Goal: Task Accomplishment & Management: Use online tool/utility

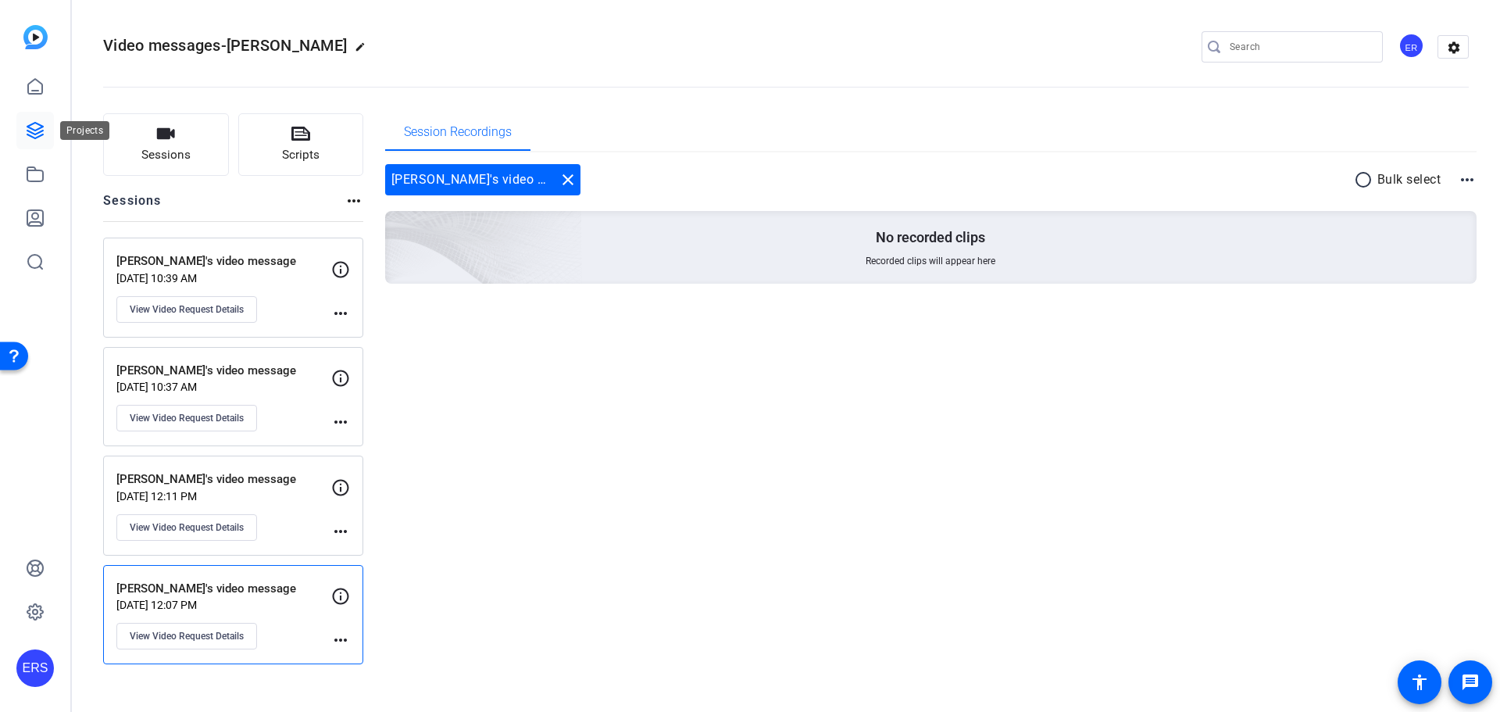
click at [37, 137] on icon at bounding box center [35, 131] width 16 height 16
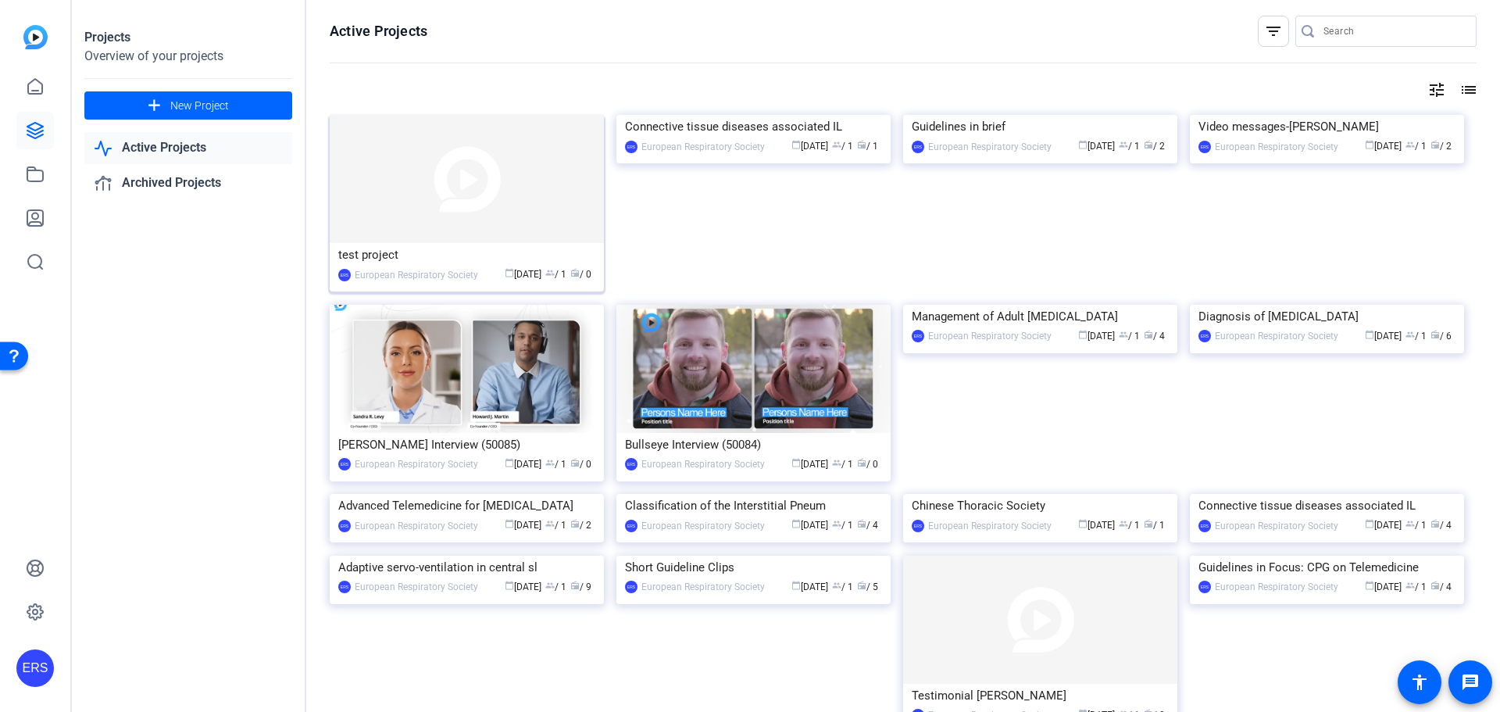
click at [471, 202] on img at bounding box center [467, 179] width 274 height 128
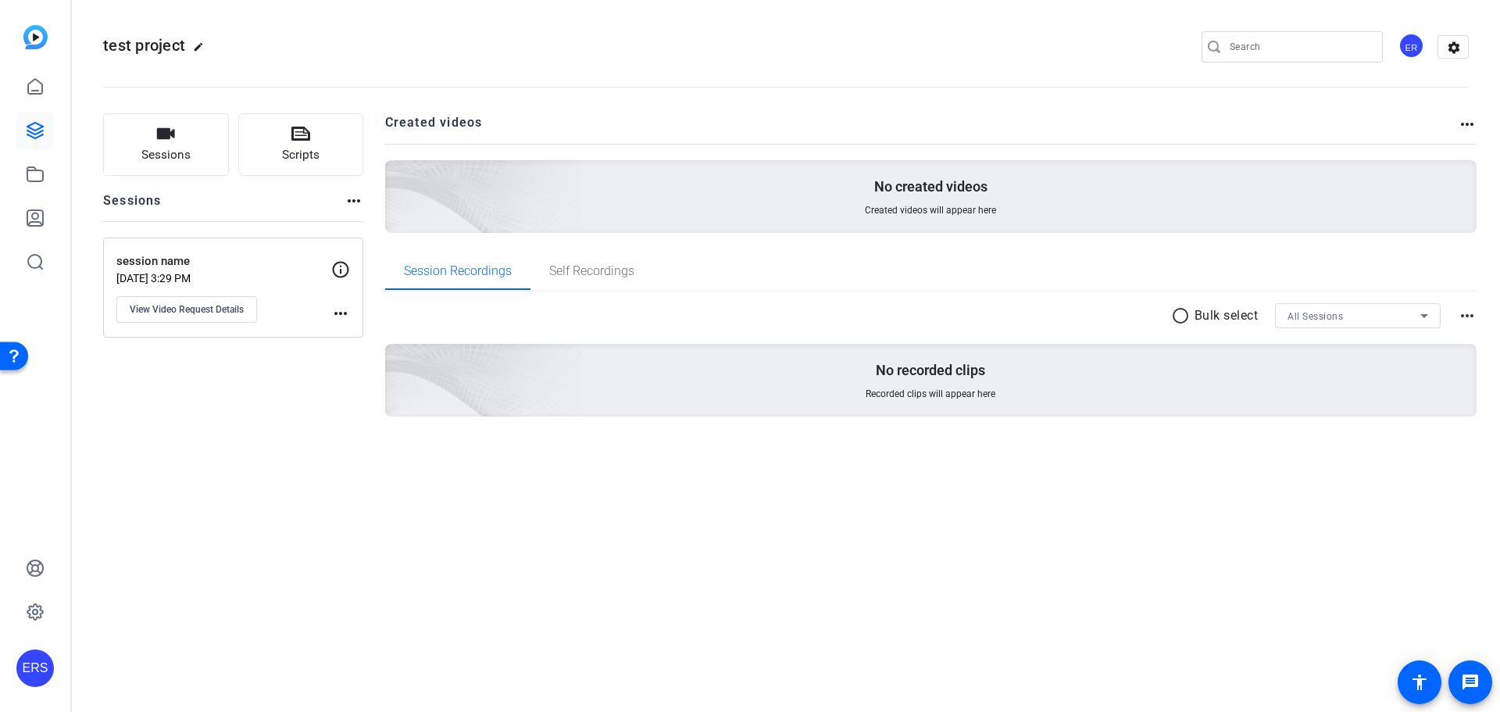
click at [198, 46] on mat-icon "edit" at bounding box center [202, 50] width 19 height 19
drag, startPoint x: 198, startPoint y: 46, endPoint x: 55, endPoint y: 45, distance: 143.0
click at [55, 45] on mat-sidenav-container "ERS test project check_circle clear ER settings Sessions Scripts Sessions more_…" at bounding box center [750, 356] width 1500 height 712
paste input "Fitness for Curative Treatment of Lung Cancer"
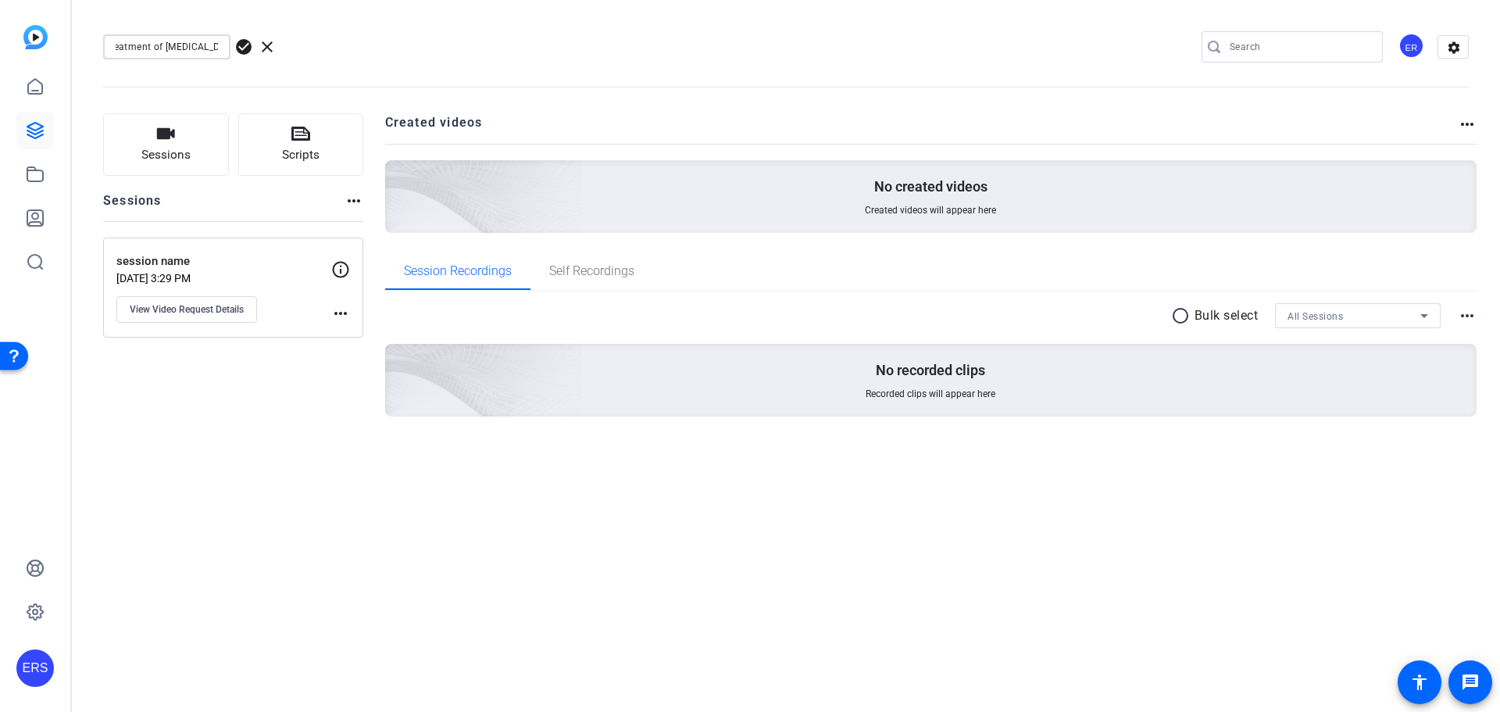
type input "Fitness for Curative Treatment of Lung Cancer"
click at [243, 46] on span "check_circle" at bounding box center [243, 46] width 19 height 19
click at [338, 315] on mat-icon "more_horiz" at bounding box center [340, 313] width 19 height 19
click at [281, 306] on div at bounding box center [750, 356] width 1500 height 712
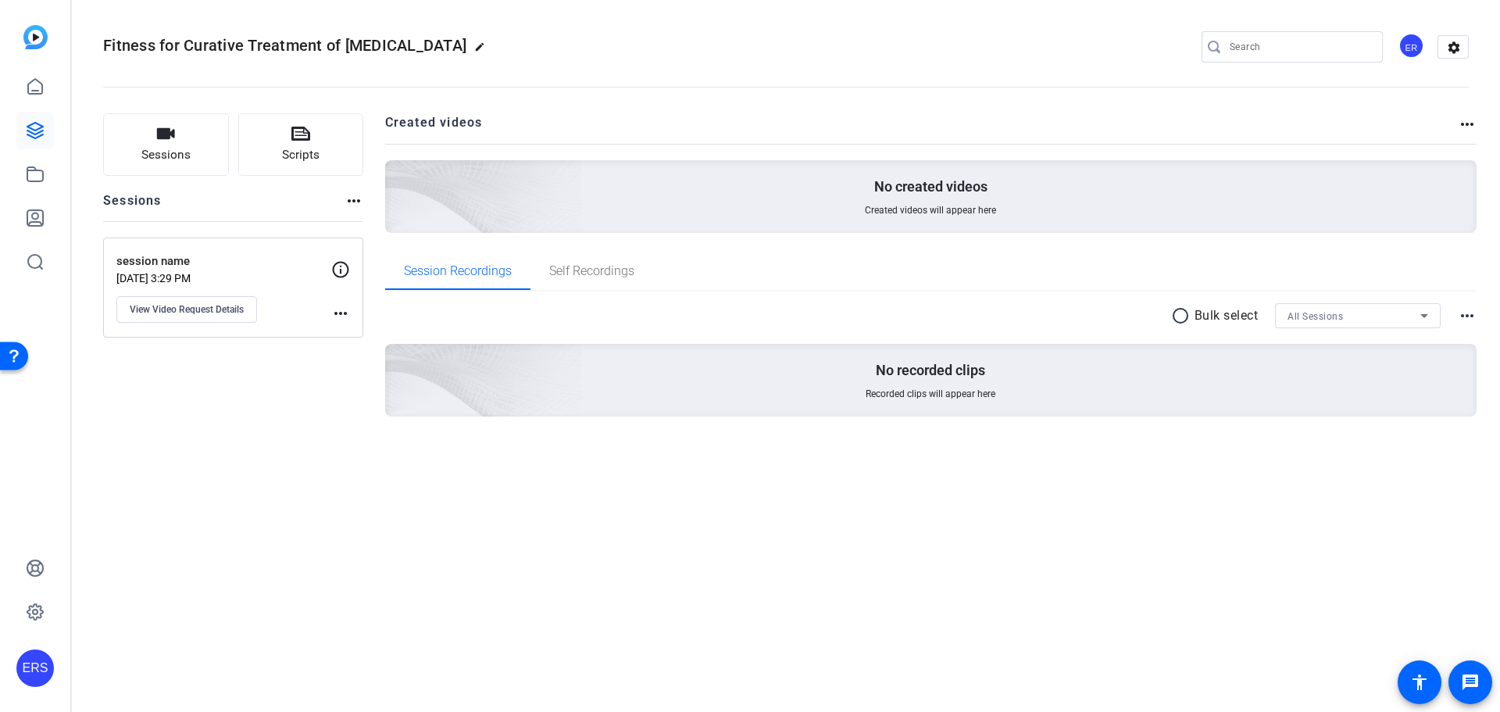
click at [163, 267] on p "session name" at bounding box center [223, 261] width 215 height 18
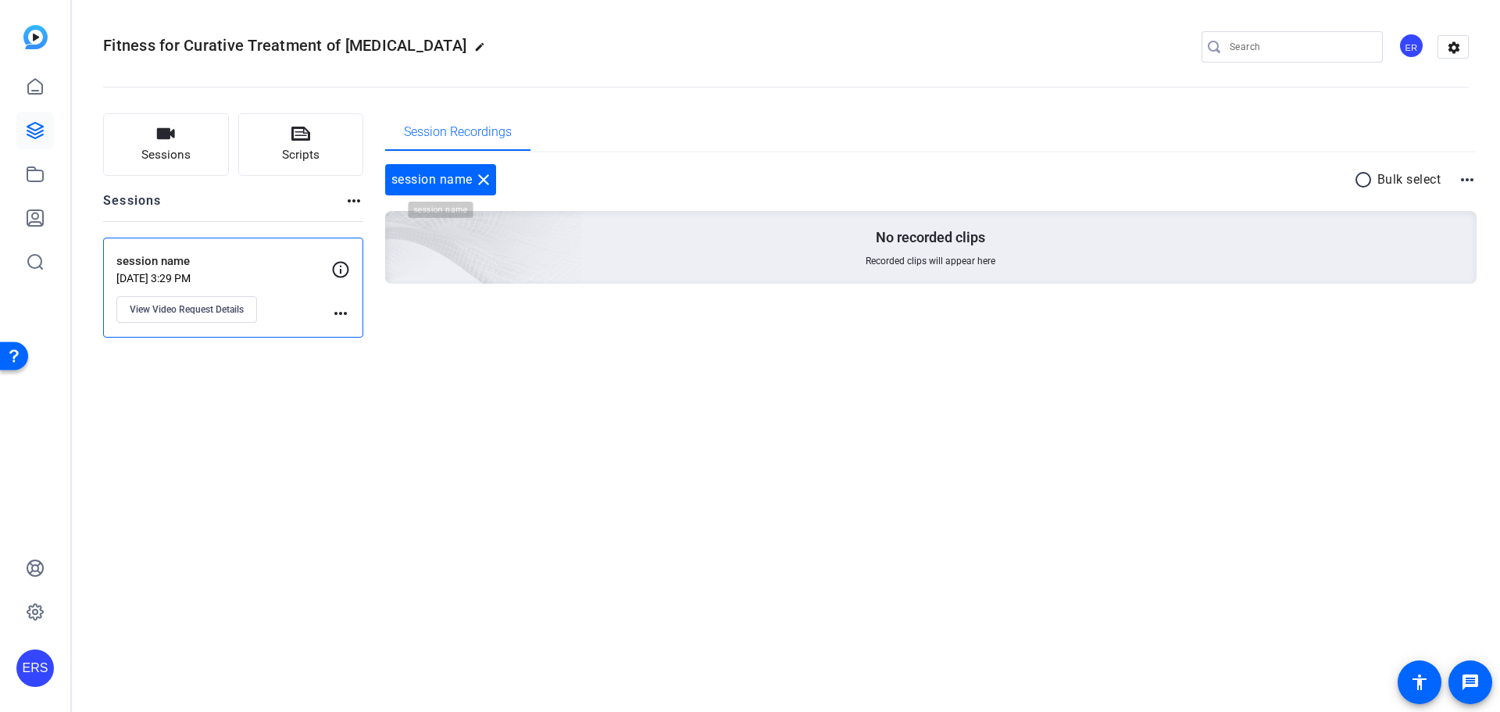
click at [482, 180] on mat-icon "close" at bounding box center [483, 179] width 19 height 19
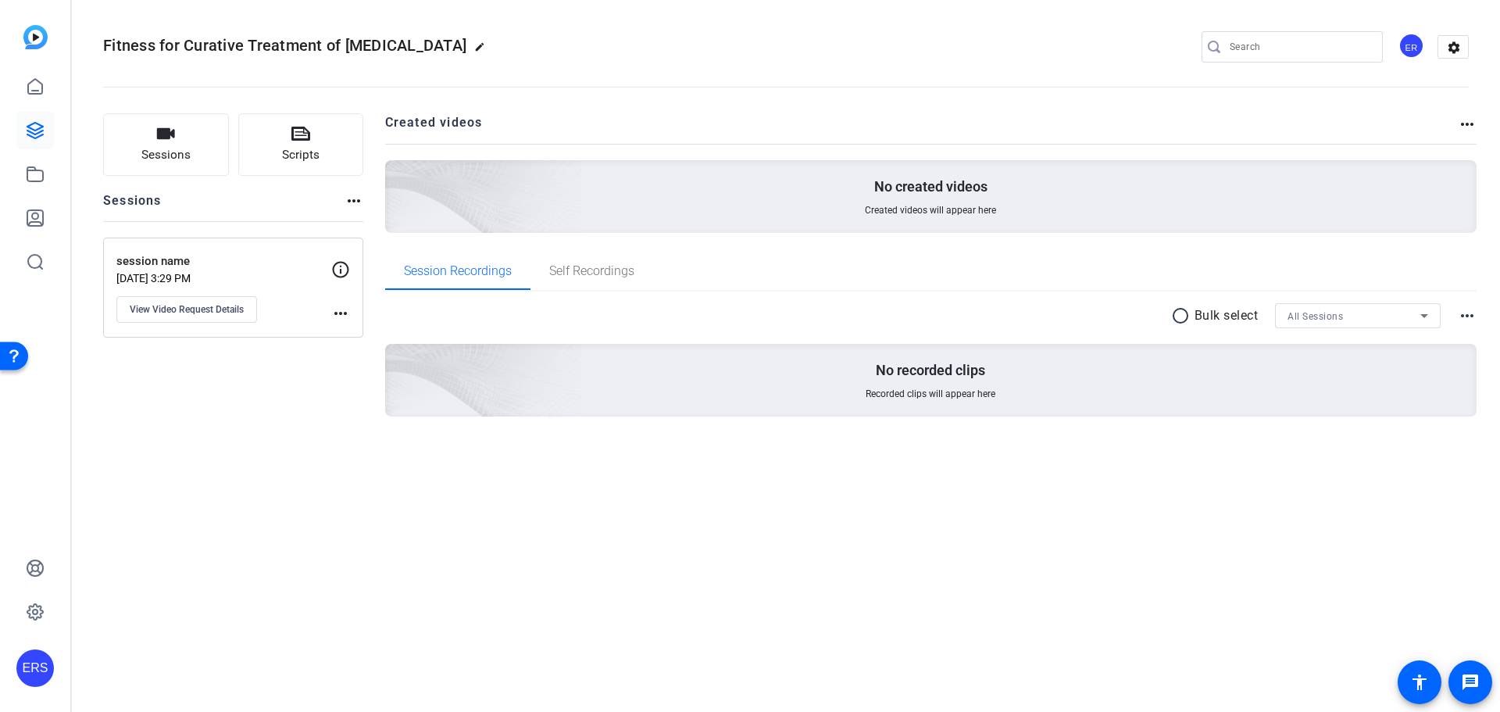
click at [341, 501] on div "Fitness for Curative Treatment of Lung Cancer edit ER settings Sessions Scripts…" at bounding box center [786, 356] width 1428 height 712
click at [188, 266] on p "session name" at bounding box center [223, 261] width 215 height 18
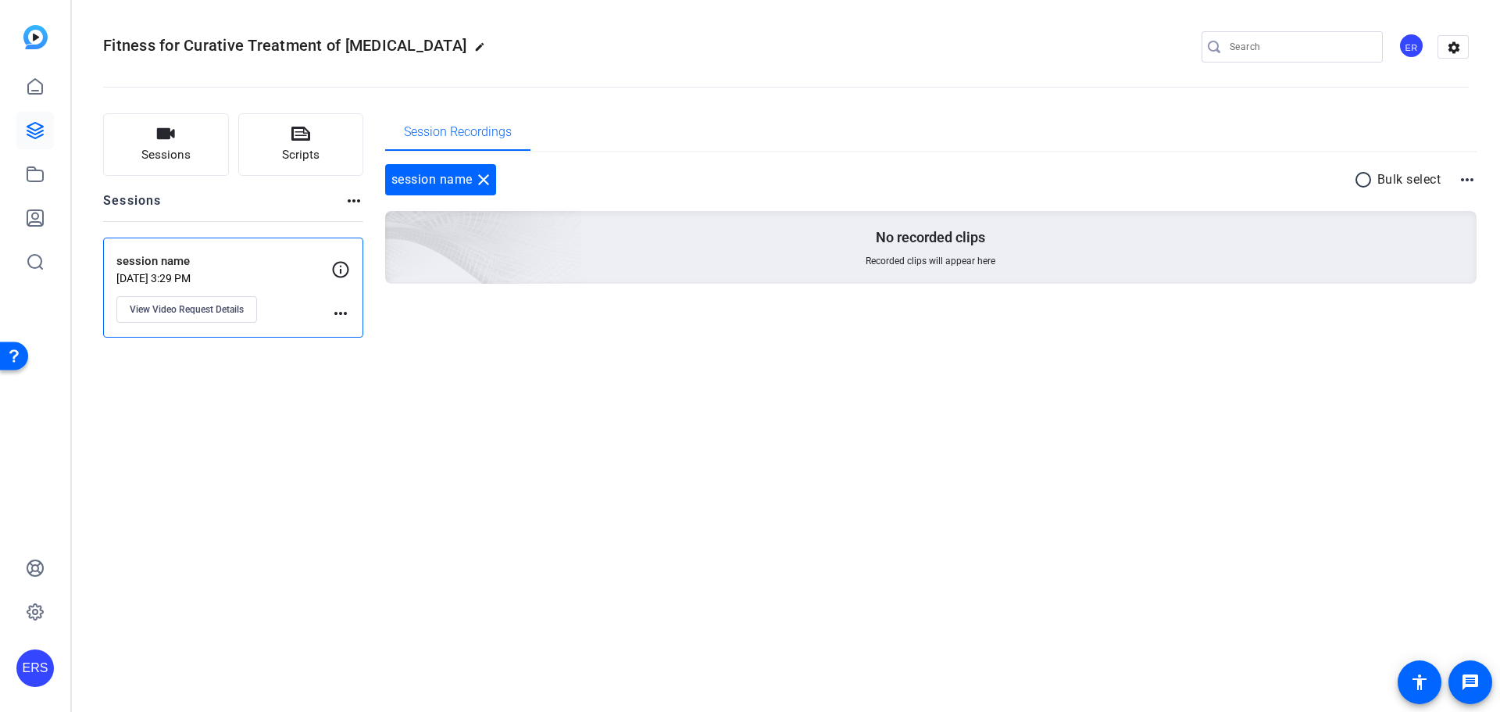
click at [336, 312] on mat-icon "more_horiz" at bounding box center [340, 313] width 19 height 19
click at [262, 298] on div at bounding box center [750, 356] width 1500 height 712
click at [334, 314] on mat-icon "more_horiz" at bounding box center [340, 313] width 19 height 19
click at [338, 335] on button "Archive Session" at bounding box center [379, 337] width 96 height 20
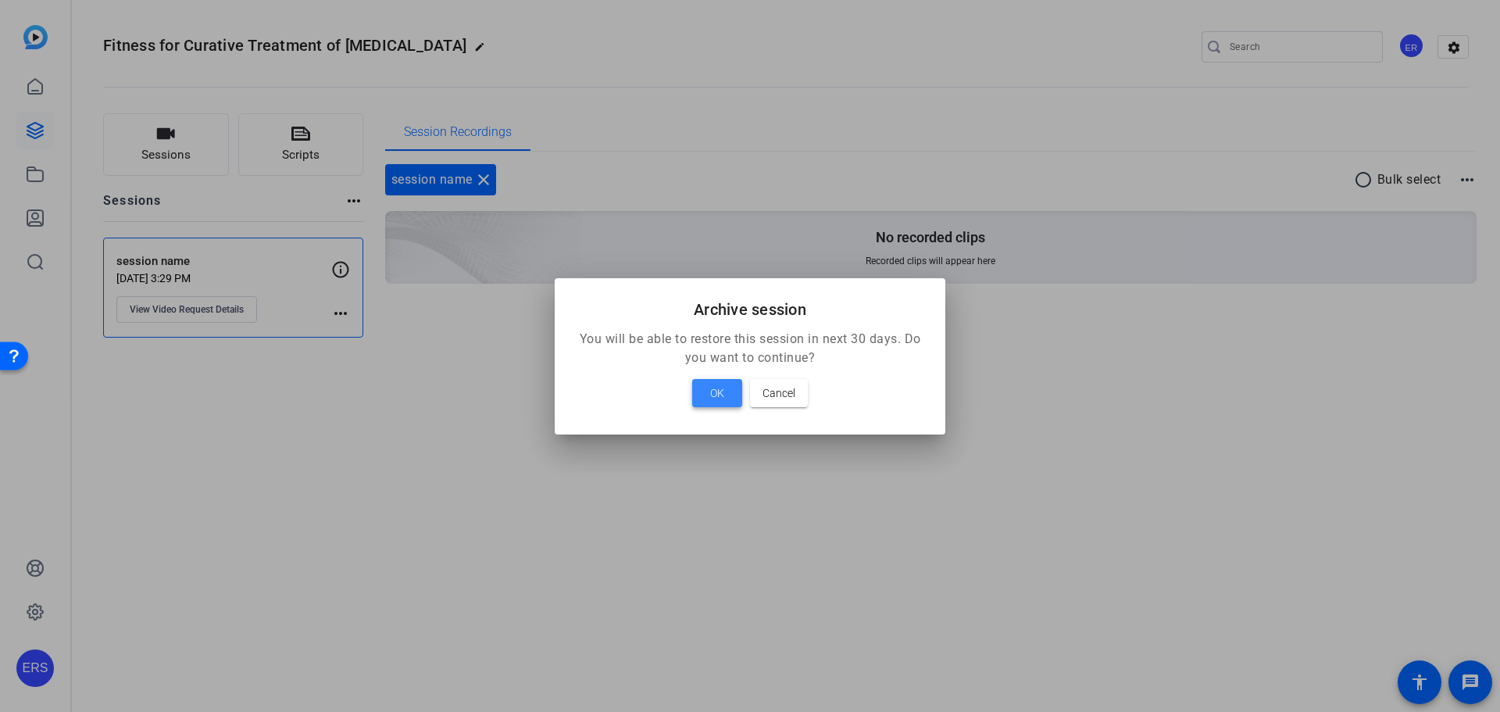
click at [723, 397] on span "OK" at bounding box center [717, 393] width 14 height 19
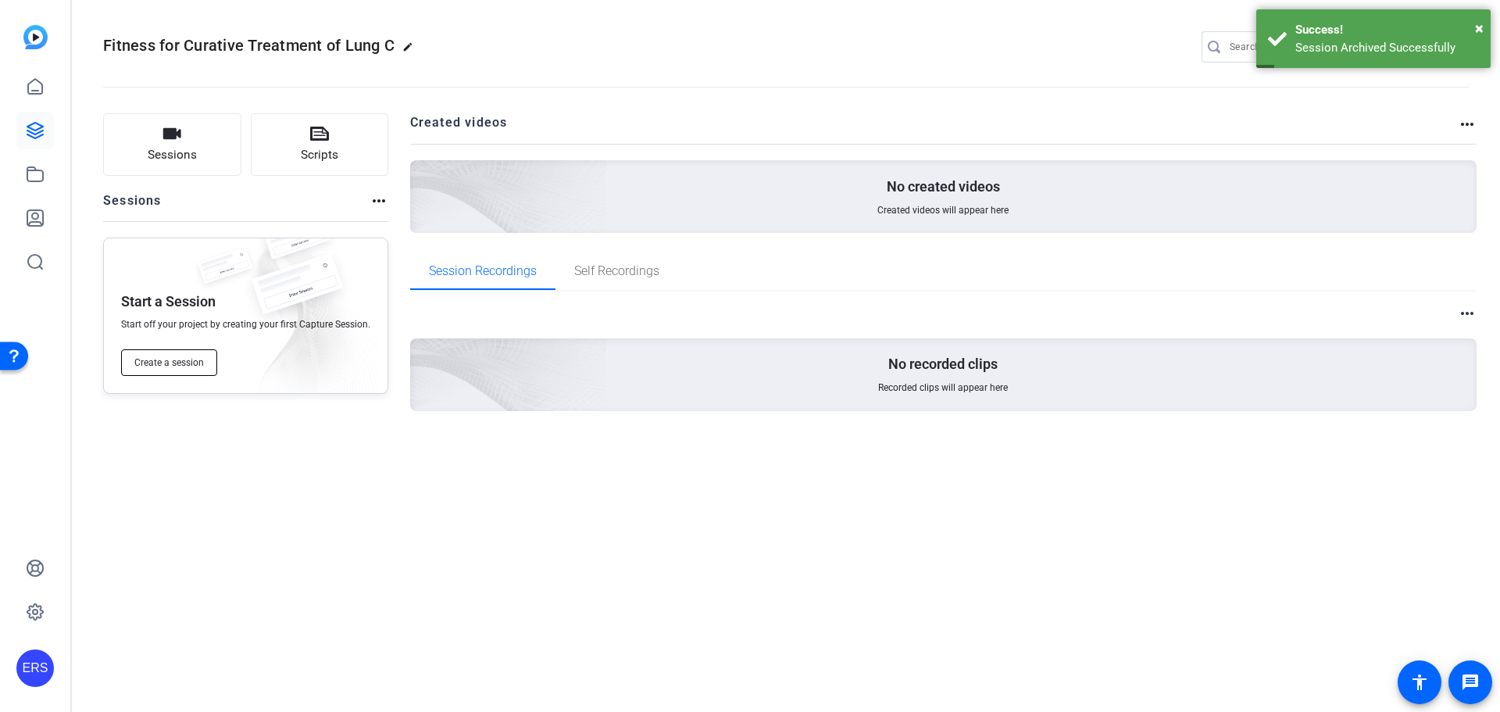
click at [190, 364] on span "Create a session" at bounding box center [169, 362] width 70 height 12
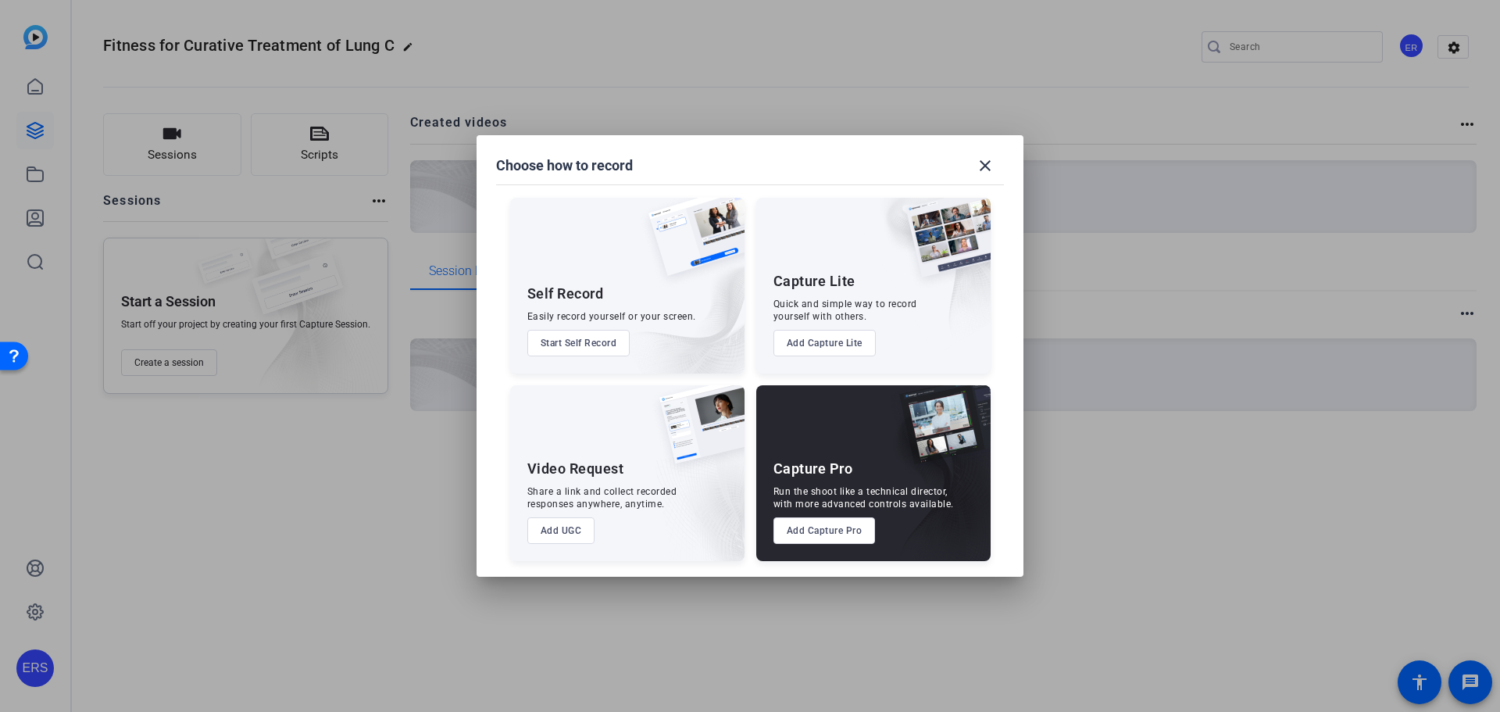
click at [818, 525] on button "Add Capture Pro" at bounding box center [824, 530] width 102 height 27
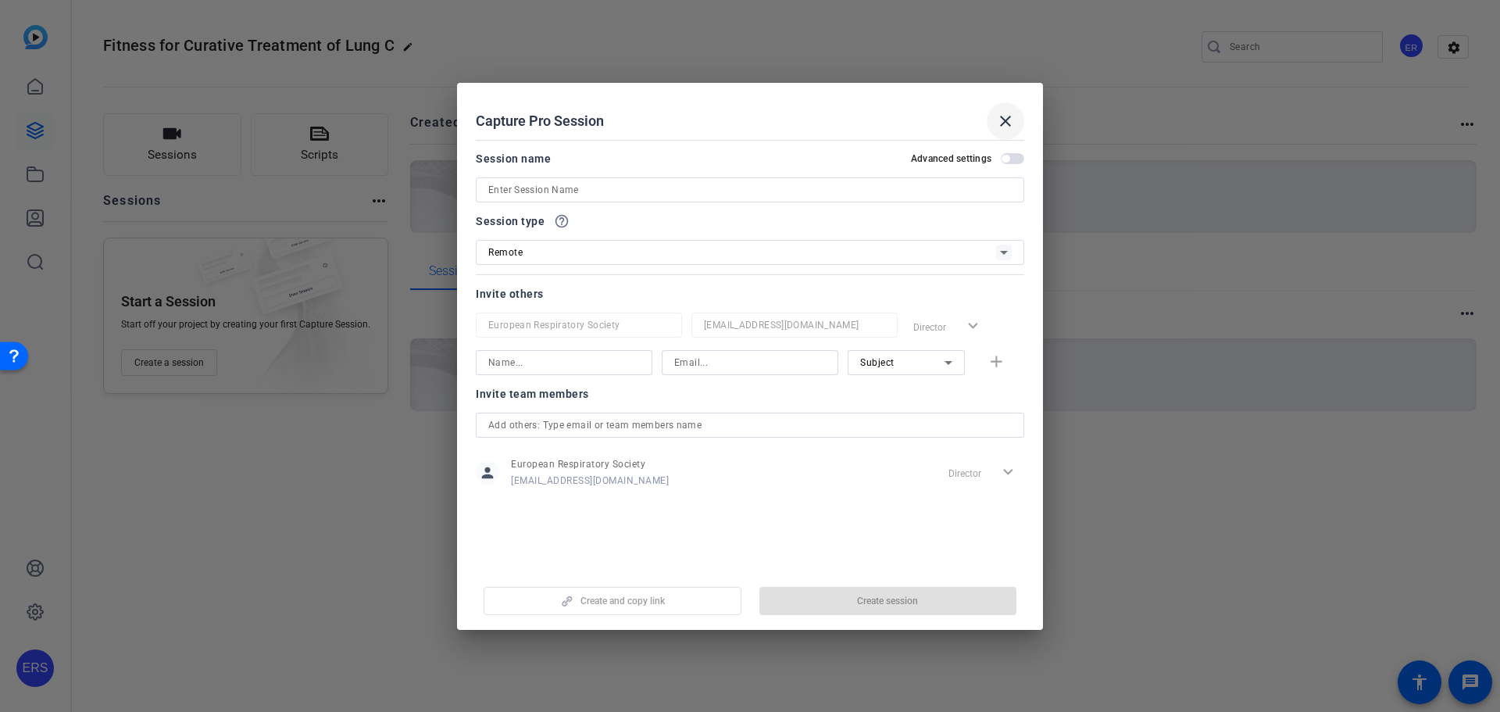
click at [1001, 125] on mat-icon "close" at bounding box center [1005, 121] width 19 height 19
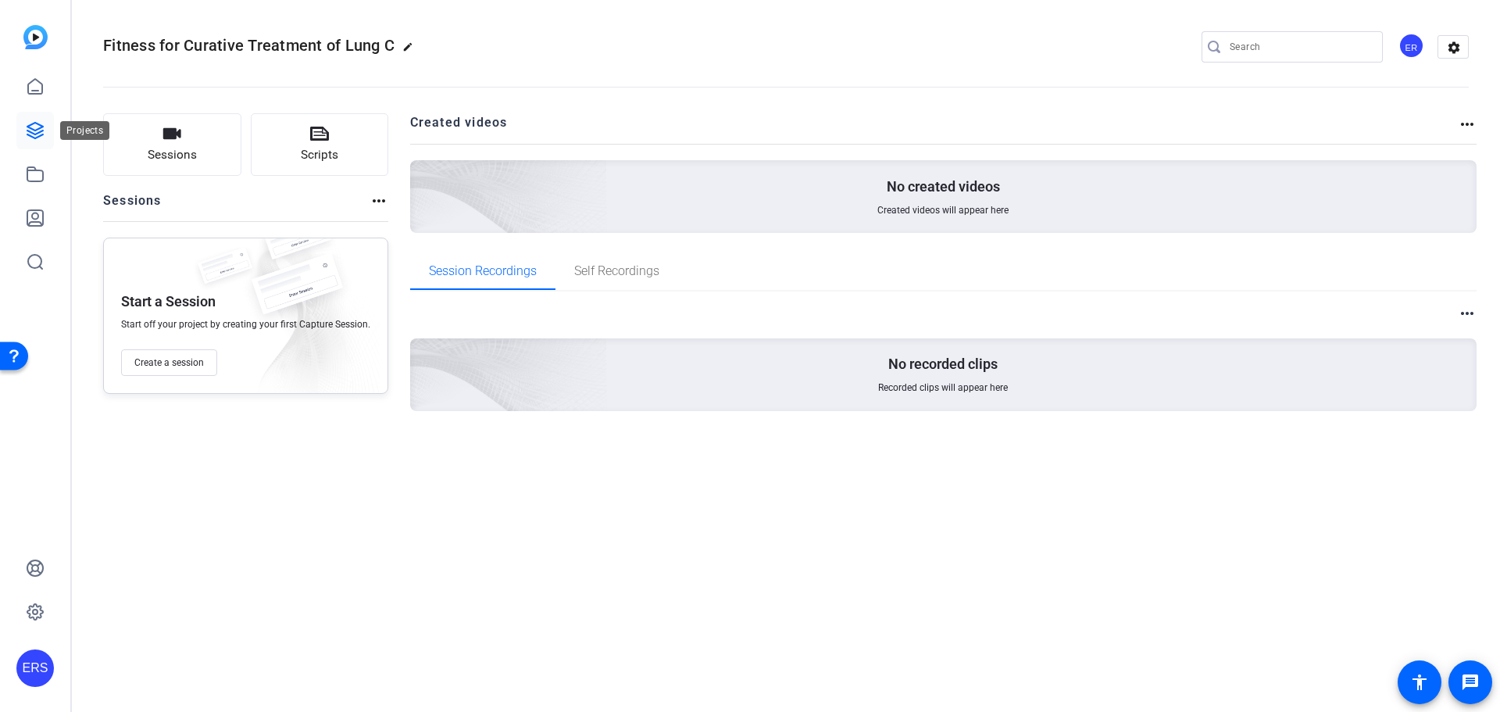
click at [37, 130] on icon at bounding box center [35, 131] width 16 height 16
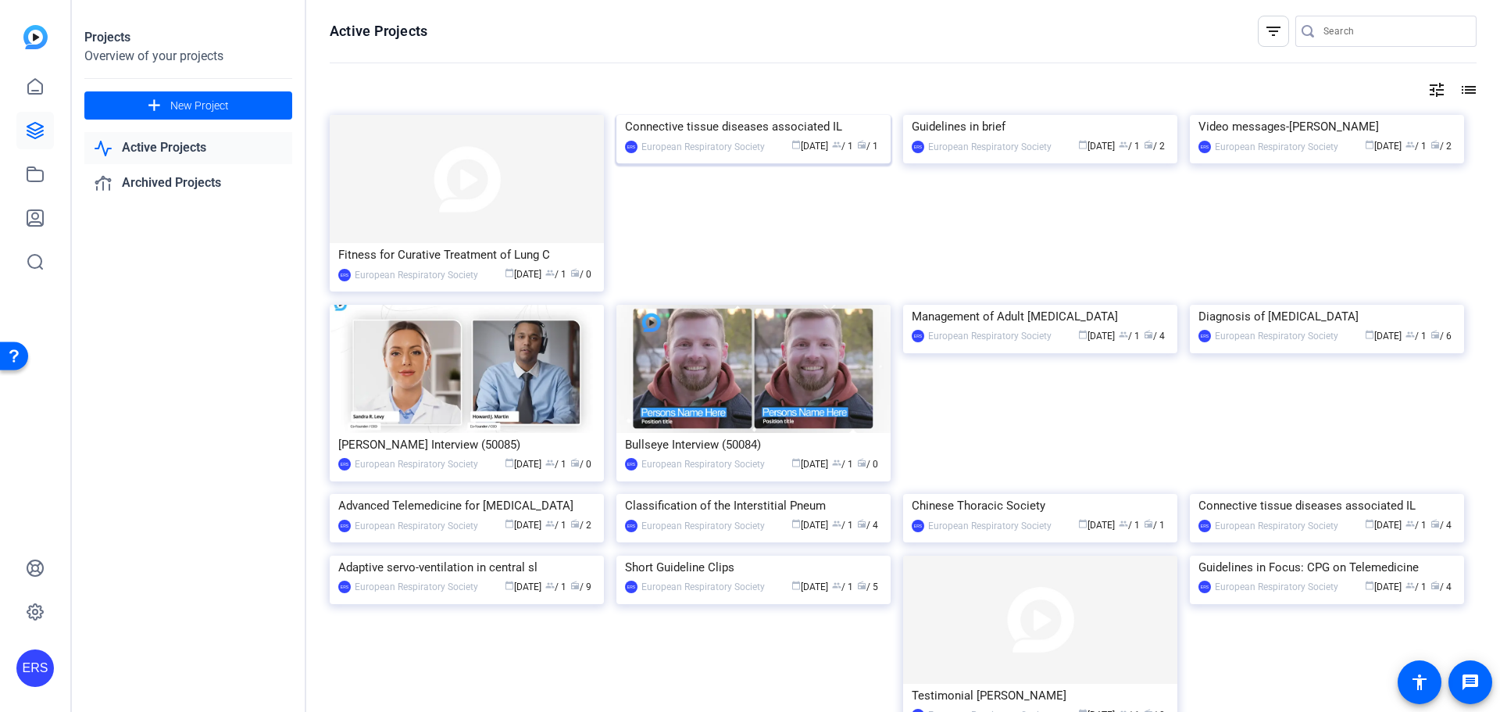
click at [679, 138] on div "Connective tissue diseases associated IL" at bounding box center [753, 126] width 257 height 23
click at [1221, 328] on div "Diagnosis of Primary Ciliary Dyskinesia" at bounding box center [1326, 316] width 257 height 23
click at [409, 212] on img at bounding box center [467, 179] width 274 height 128
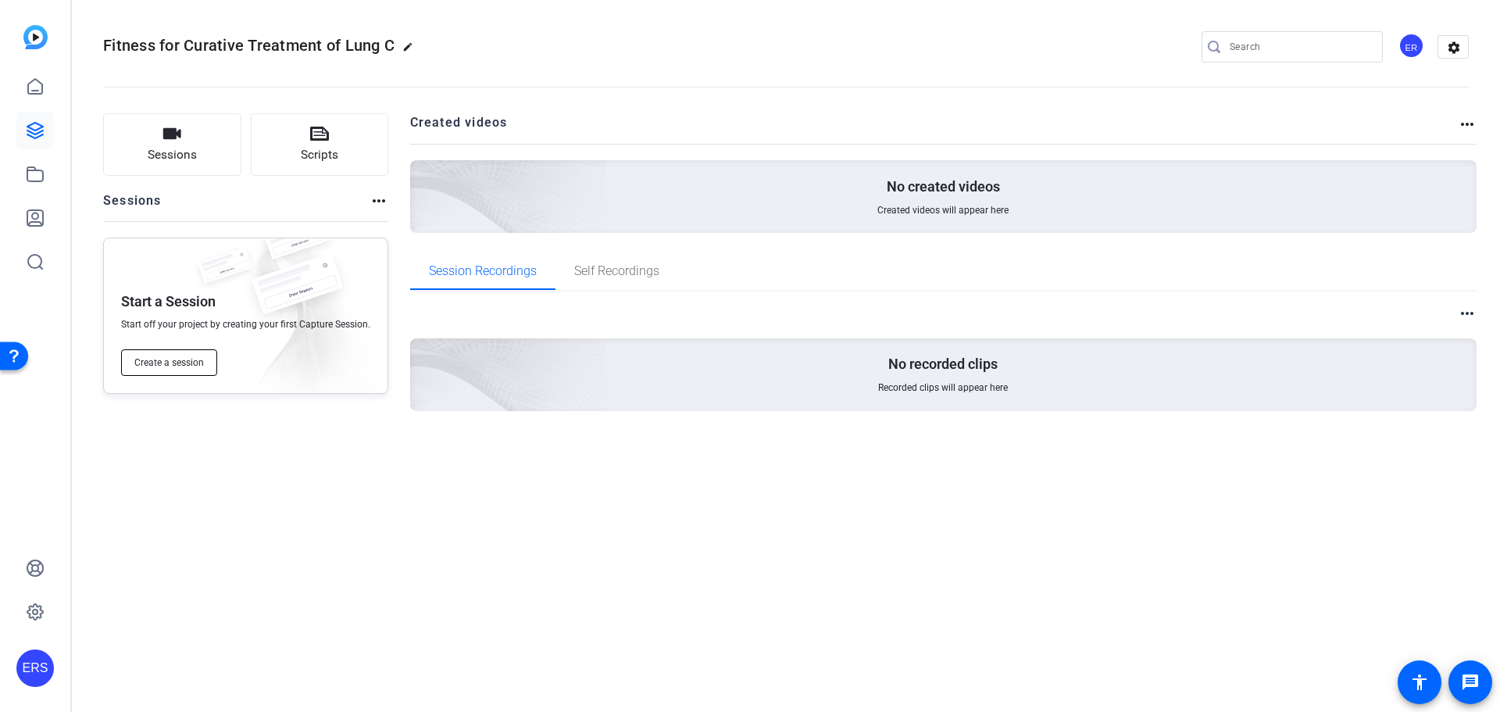
click at [168, 364] on span "Create a session" at bounding box center [169, 362] width 70 height 12
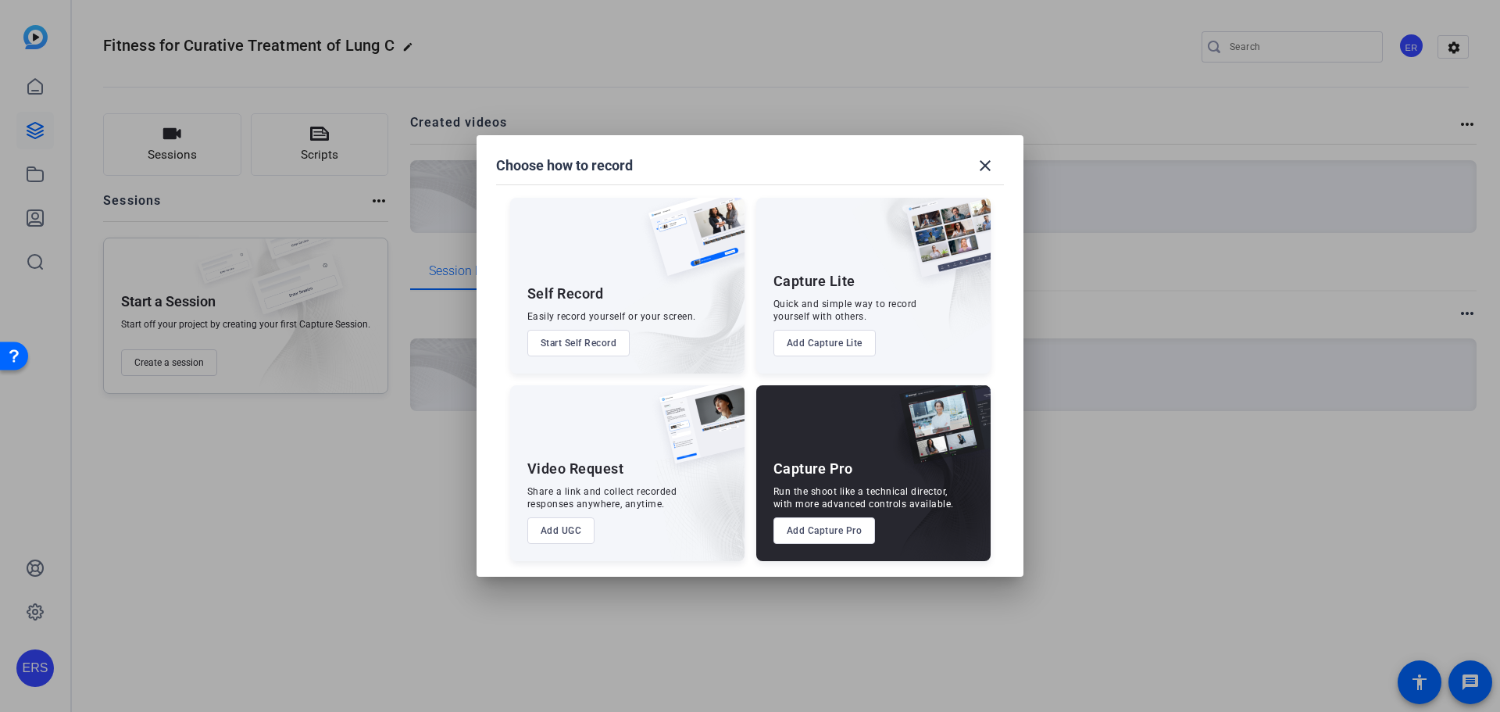
click at [805, 526] on button "Add Capture Pro" at bounding box center [824, 530] width 102 height 27
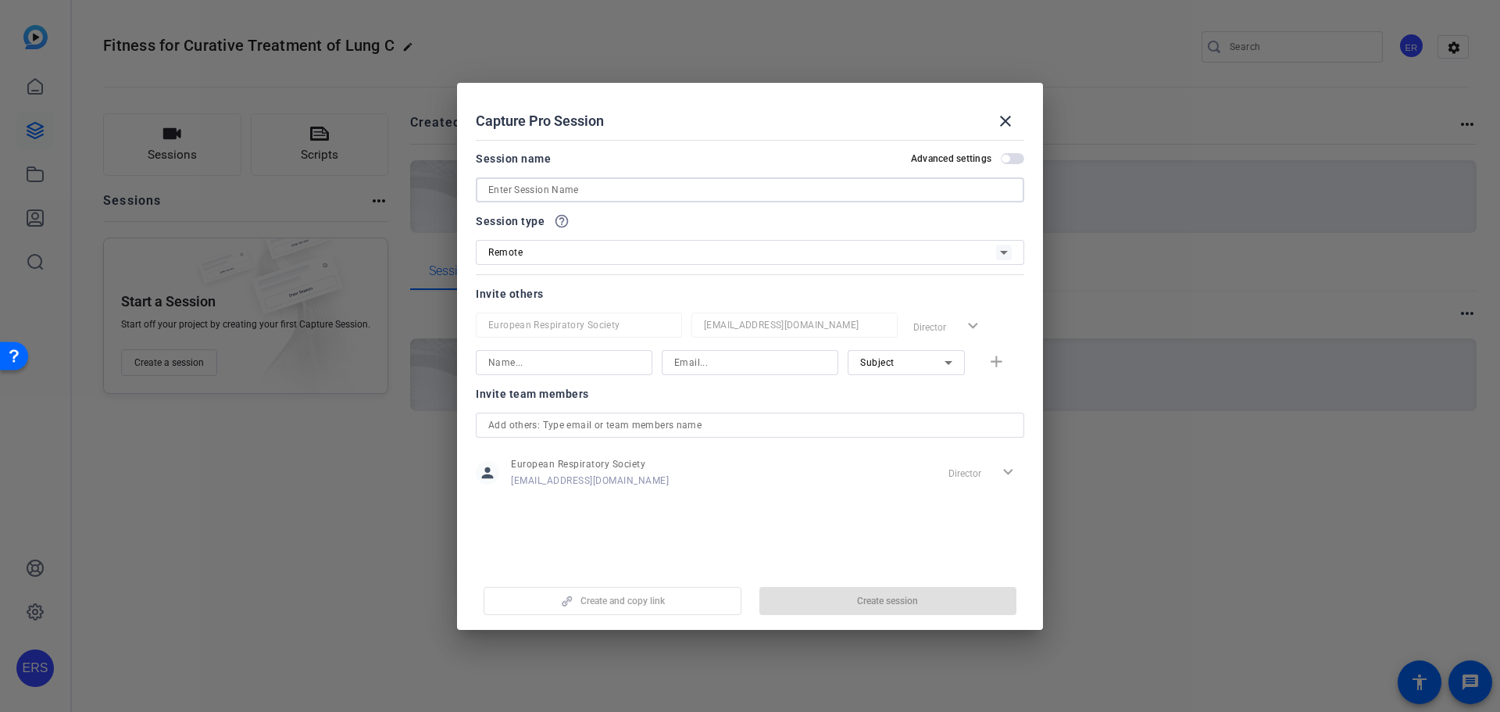
click at [527, 190] on input at bounding box center [749, 189] width 523 height 19
paste input "Fitness for Curative Treatment of Lung Cancer"
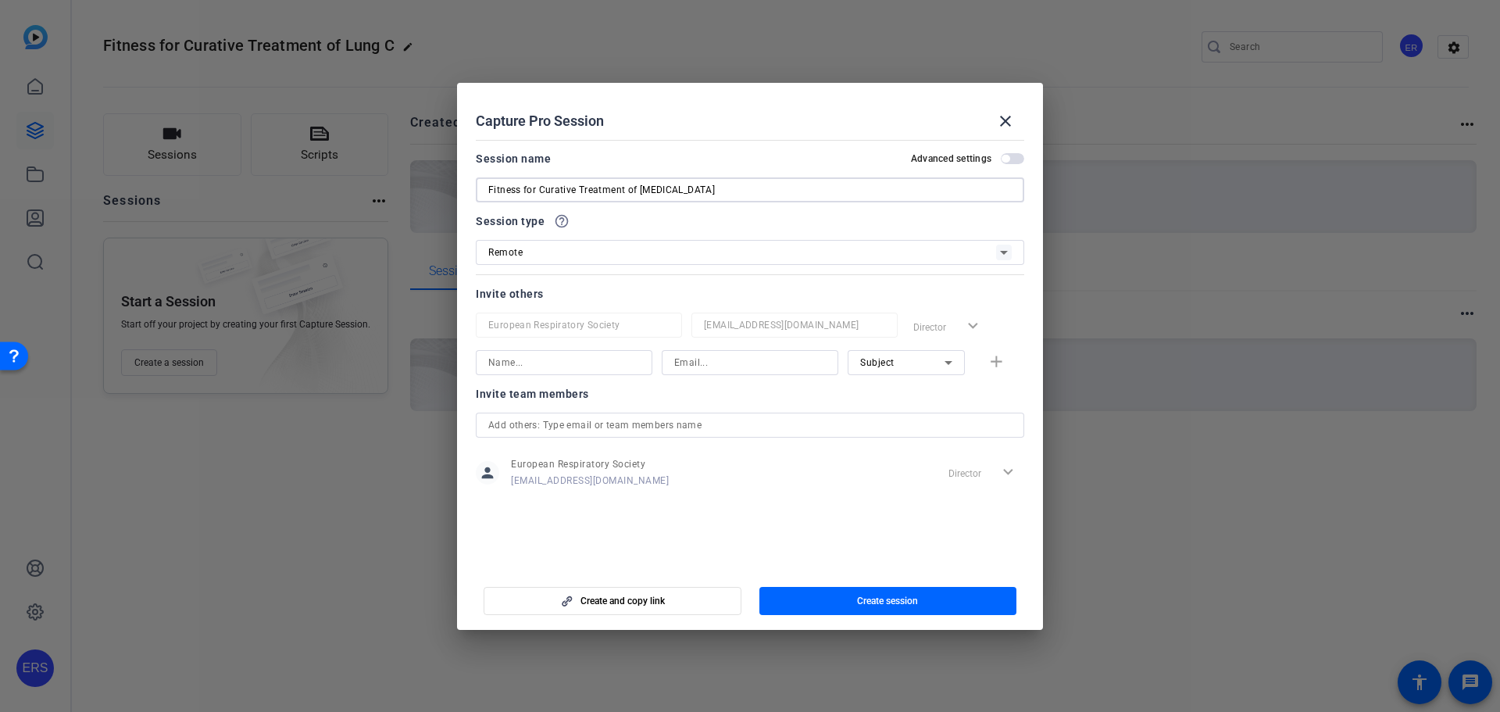
click at [537, 191] on input "Fitness for Curative Treatment of Lung Cancer" at bounding box center [749, 189] width 523 height 19
click at [716, 196] on input "Fitness for Curative Treatment of Lung Cancer" at bounding box center [749, 189] width 523 height 19
type input "Fitness for Curative Treatment of [MEDICAL_DATA] - Guidelines in Focus"
click at [641, 262] on div "Remote" at bounding box center [749, 252] width 523 height 25
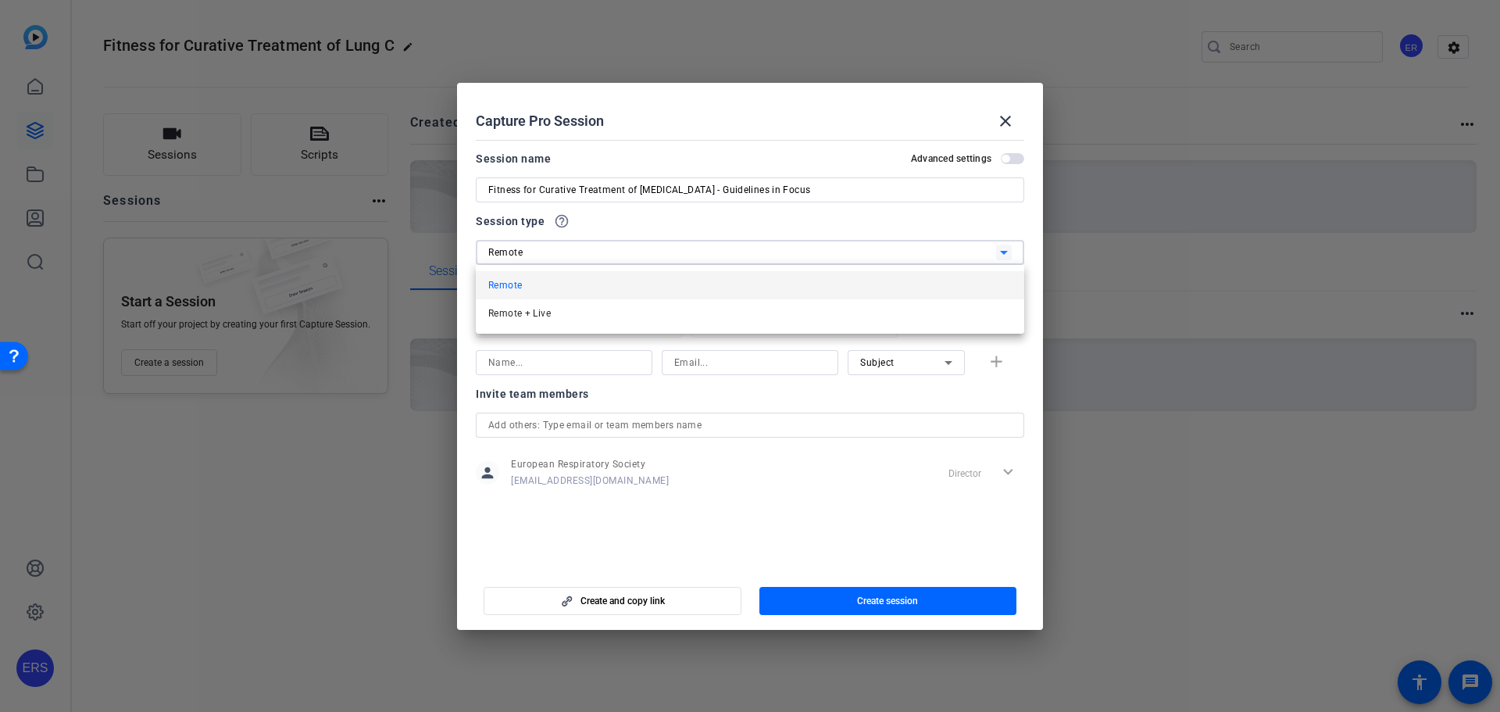
click at [641, 262] on div at bounding box center [750, 356] width 1500 height 712
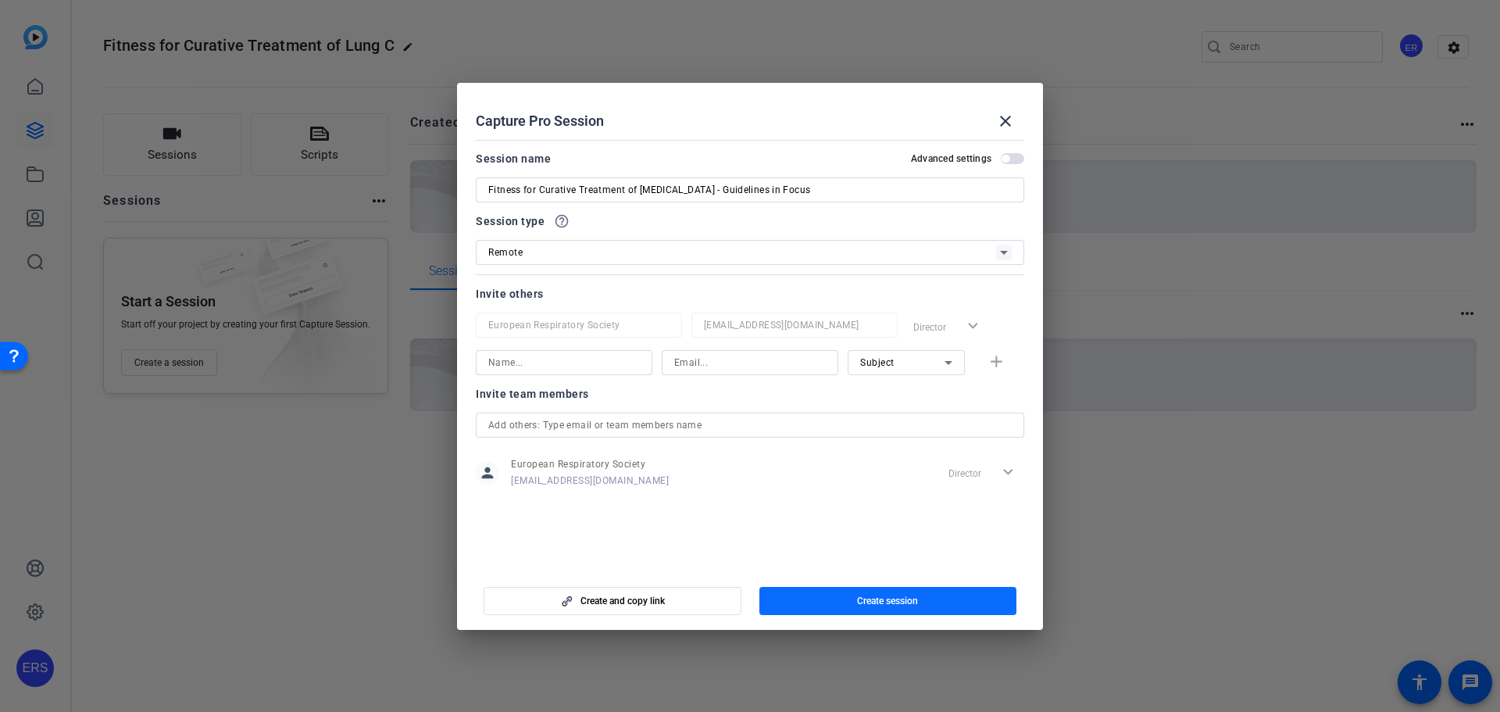
click at [863, 602] on span "Create session" at bounding box center [887, 601] width 61 height 12
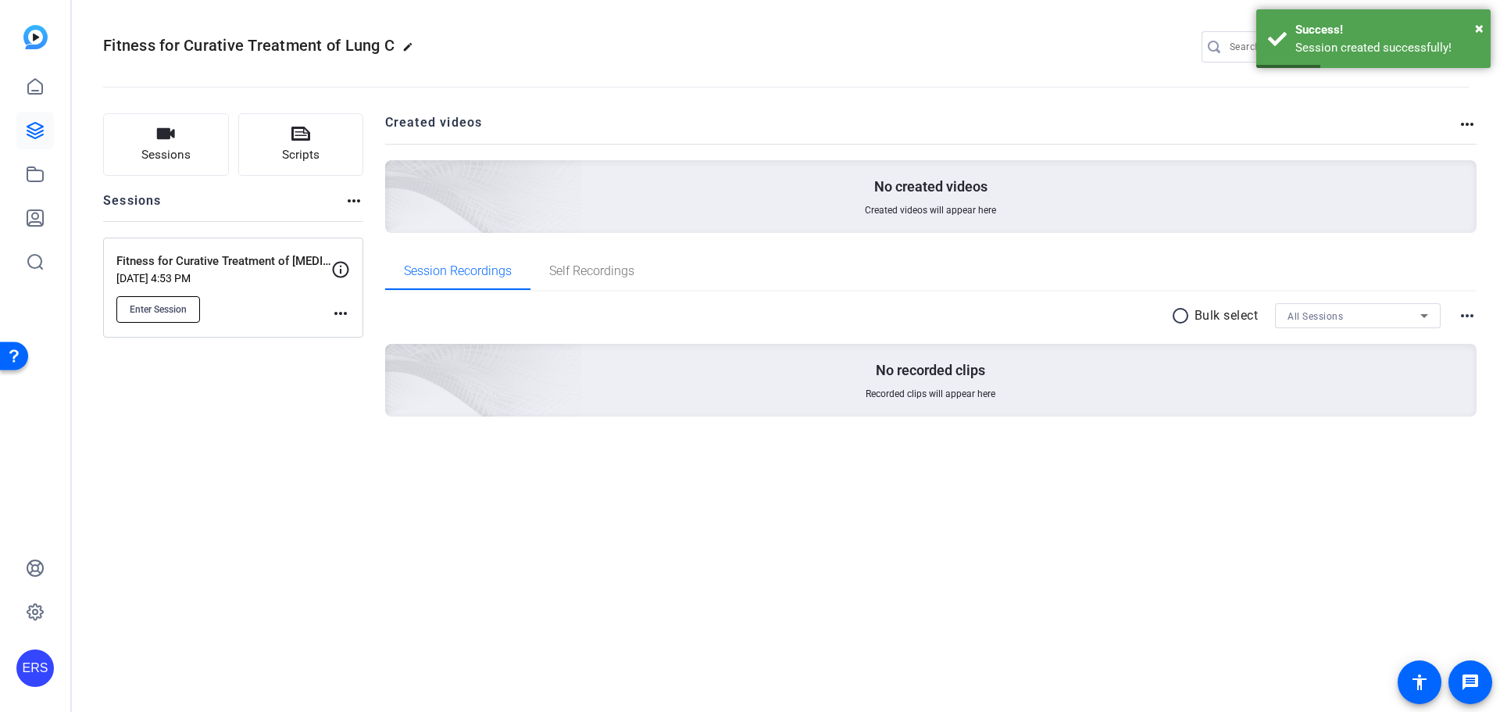
click at [173, 309] on span "Enter Session" at bounding box center [158, 309] width 57 height 12
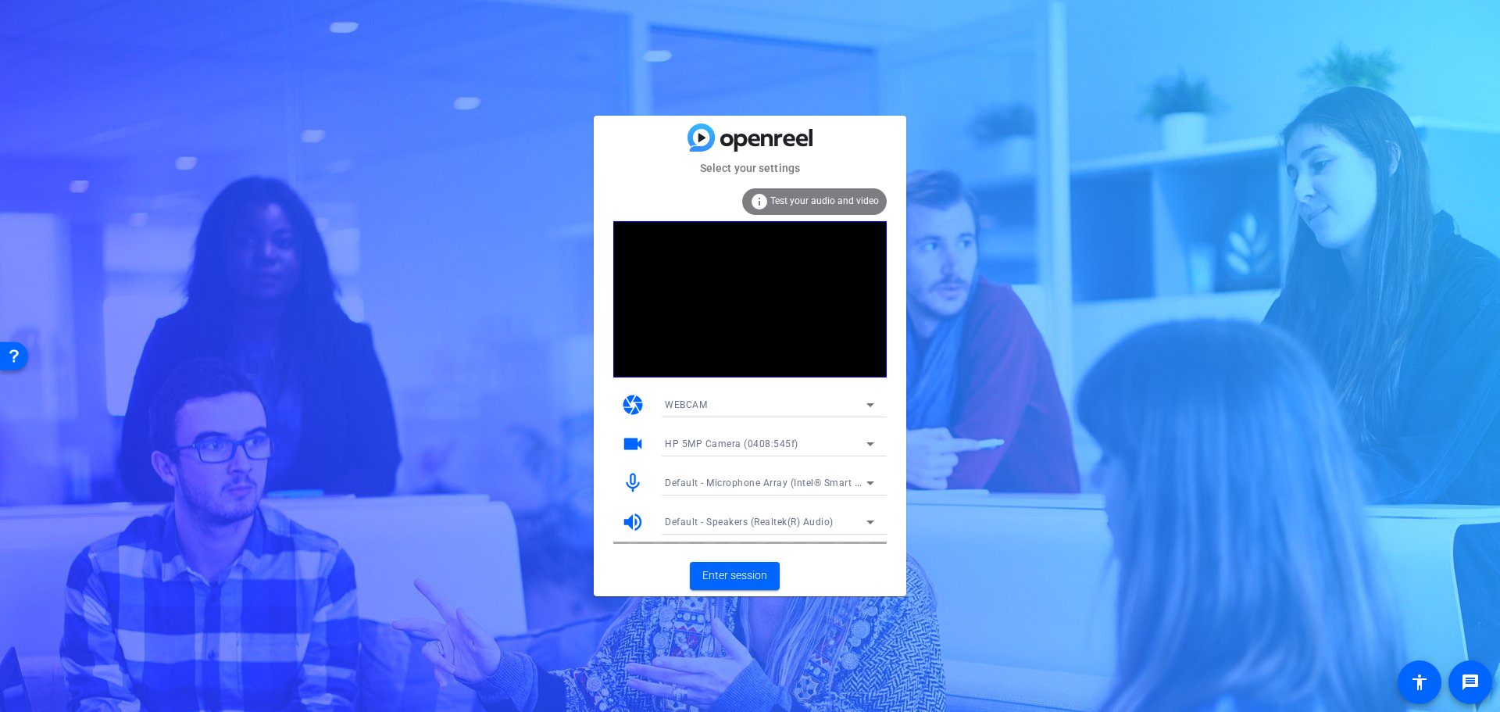
click at [734, 574] on mat-card-actions "Enter session" at bounding box center [750, 575] width 312 height 41
click at [748, 573] on span "Enter session" at bounding box center [734, 575] width 65 height 16
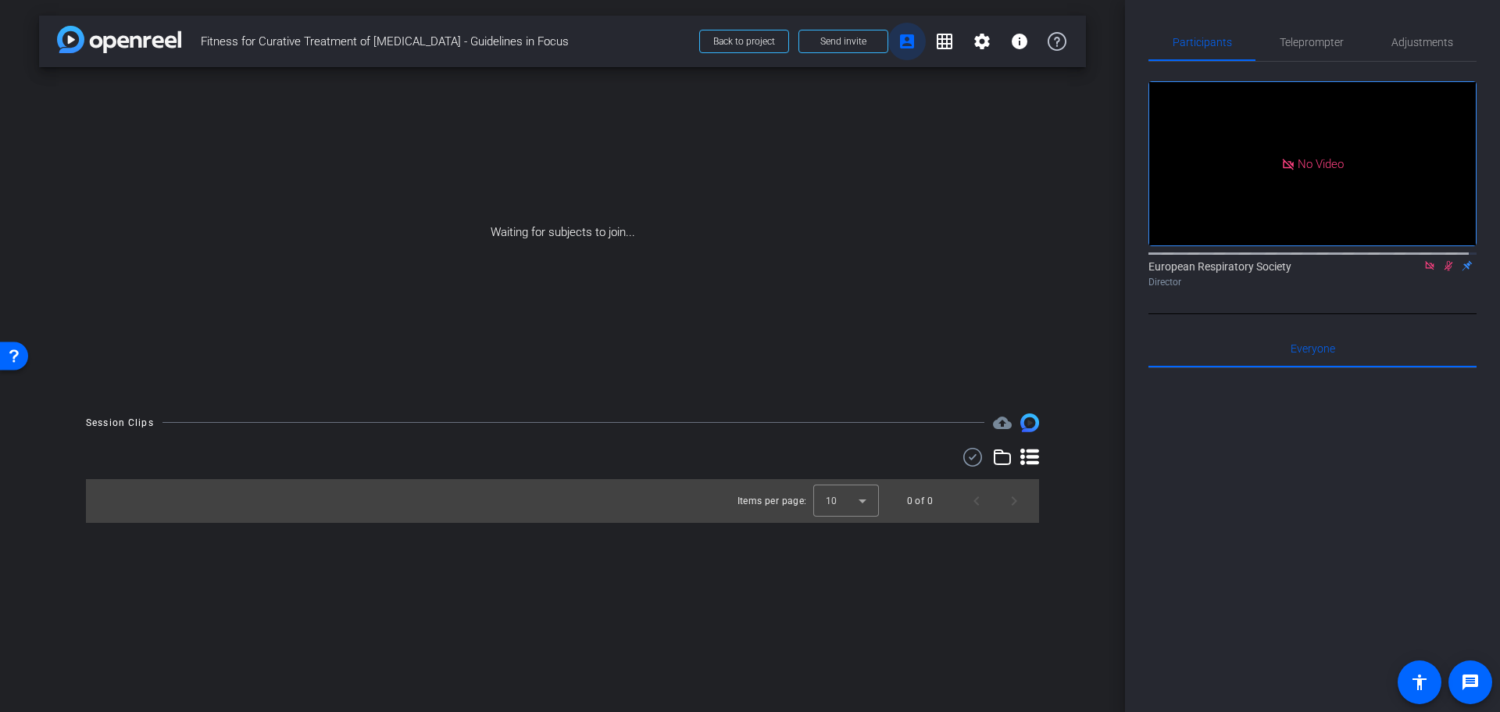
click at [909, 44] on mat-icon "account_box" at bounding box center [907, 41] width 19 height 19
click at [845, 37] on span "Send invite" at bounding box center [843, 41] width 46 height 12
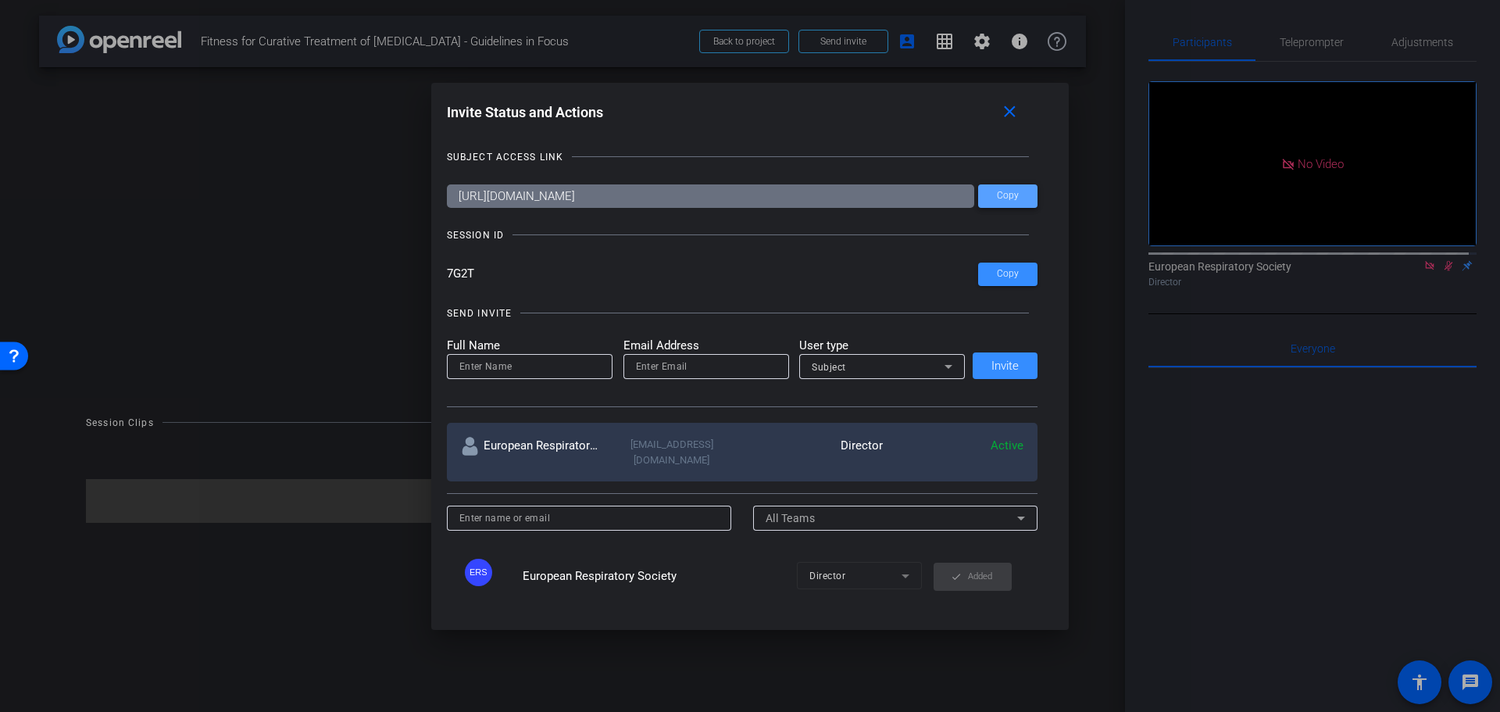
click at [1010, 198] on span "Copy" at bounding box center [1008, 196] width 22 height 12
click at [990, 279] on span at bounding box center [1007, 273] width 59 height 37
